Goal: Task Accomplishment & Management: Manage account settings

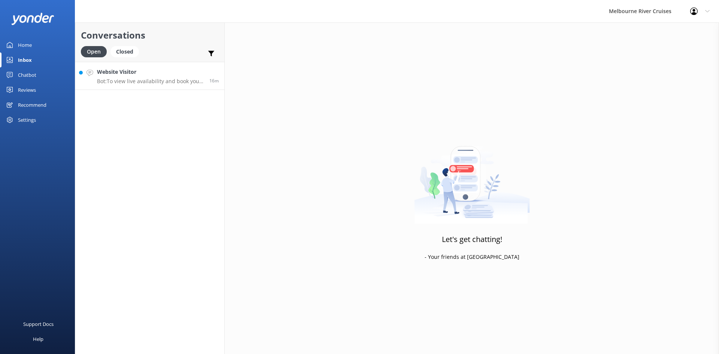
click at [139, 78] on p "Bot: To view live availability and book your Melbourne River Cruise experience,…" at bounding box center [150, 81] width 107 height 7
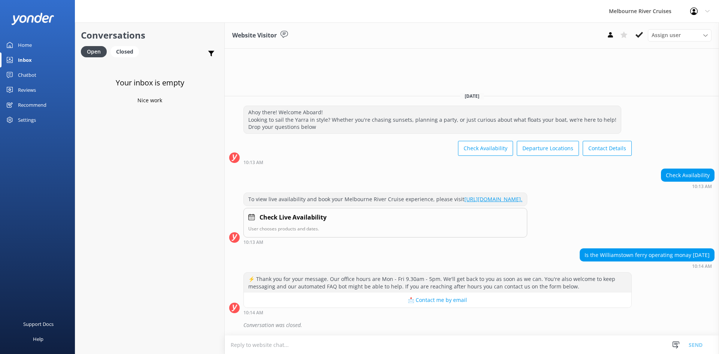
click at [24, 44] on div "Home" at bounding box center [25, 44] width 14 height 15
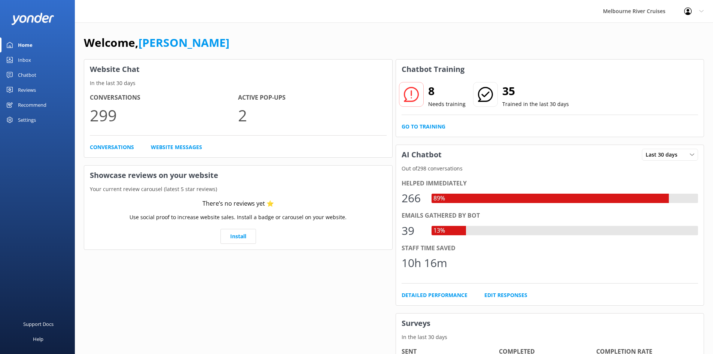
click at [23, 58] on div "Inbox" at bounding box center [24, 59] width 13 height 15
